Goal: Transaction & Acquisition: Purchase product/service

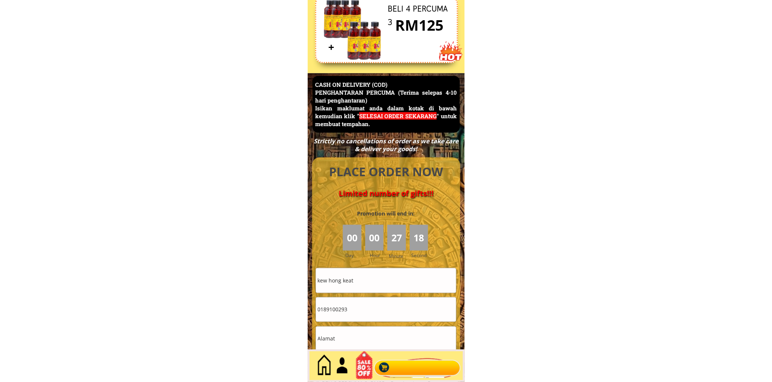
scroll to position [3242, 0]
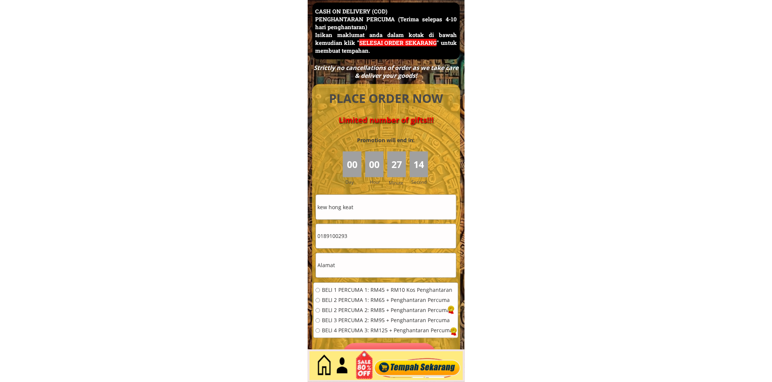
click at [378, 204] on input "kew hong keat" at bounding box center [386, 207] width 140 height 24
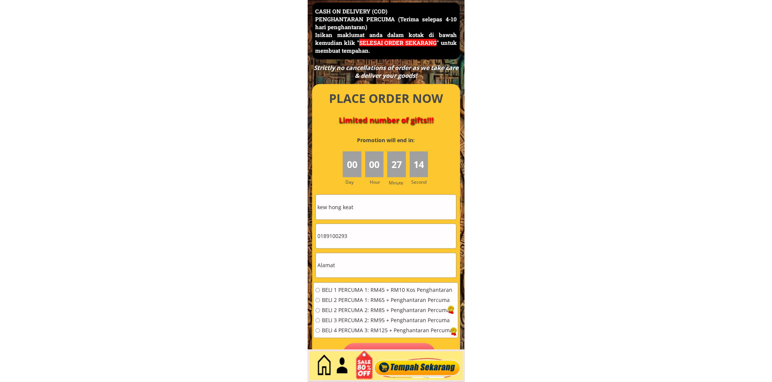
paste input "Suhaimilsmail"
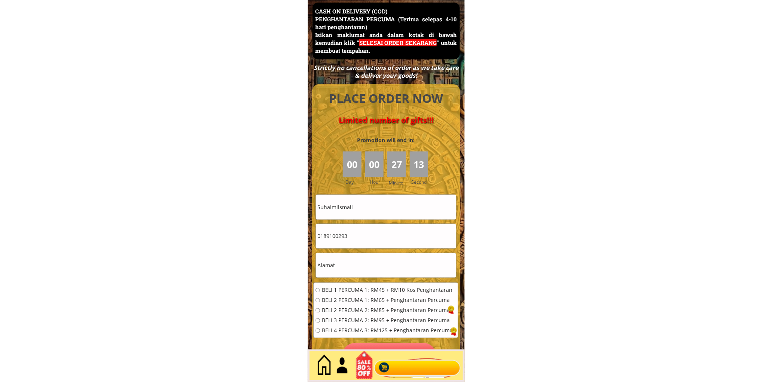
type input "Suhaimilsmail"
click at [347, 275] on input "text" at bounding box center [386, 265] width 140 height 24
paste input "286 Lorong 84"
type input "286 Lorong 84"
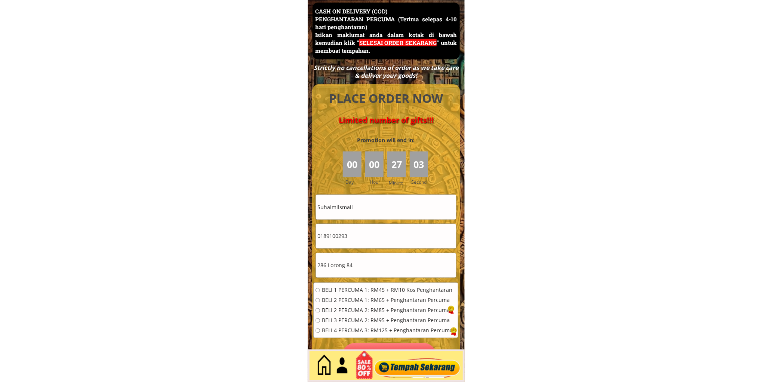
click at [367, 233] on input "0189100293" at bounding box center [386, 236] width 140 height 24
paste input "9-4286277"
drag, startPoint x: 330, startPoint y: 235, endPoint x: 339, endPoint y: 254, distance: 21.4
click at [329, 235] on input "019-4286277" at bounding box center [386, 236] width 140 height 24
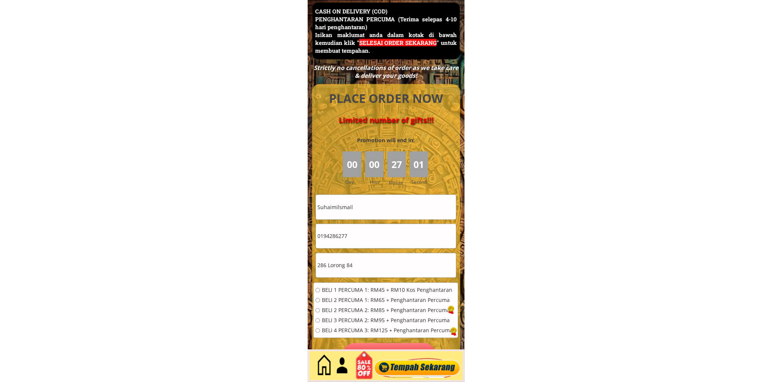
type input "0194286277"
click at [351, 300] on span "BELI 2 PERCUMA 1: RM65 + Penghantaran Percuma" at bounding box center [387, 299] width 131 height 5
radio input "true"
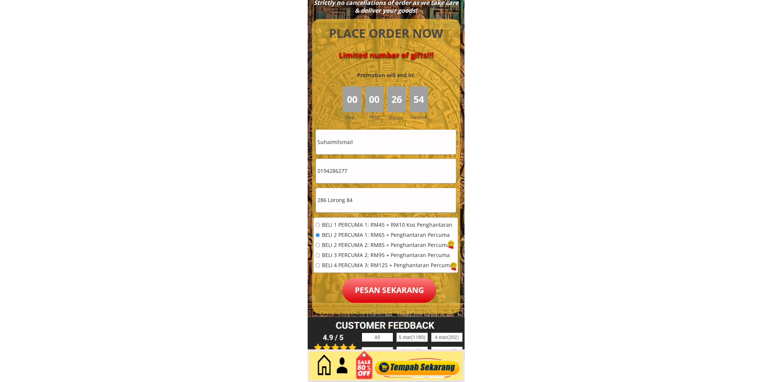
scroll to position [3312, 0]
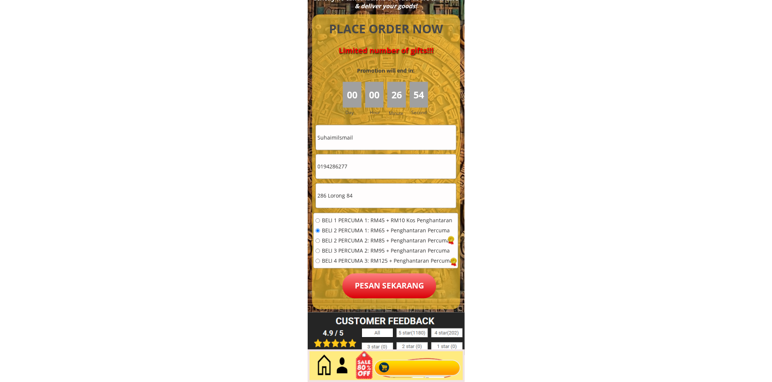
click at [403, 282] on p "Pesan sekarang" at bounding box center [389, 285] width 94 height 25
